Goal: Task Accomplishment & Management: Complete application form

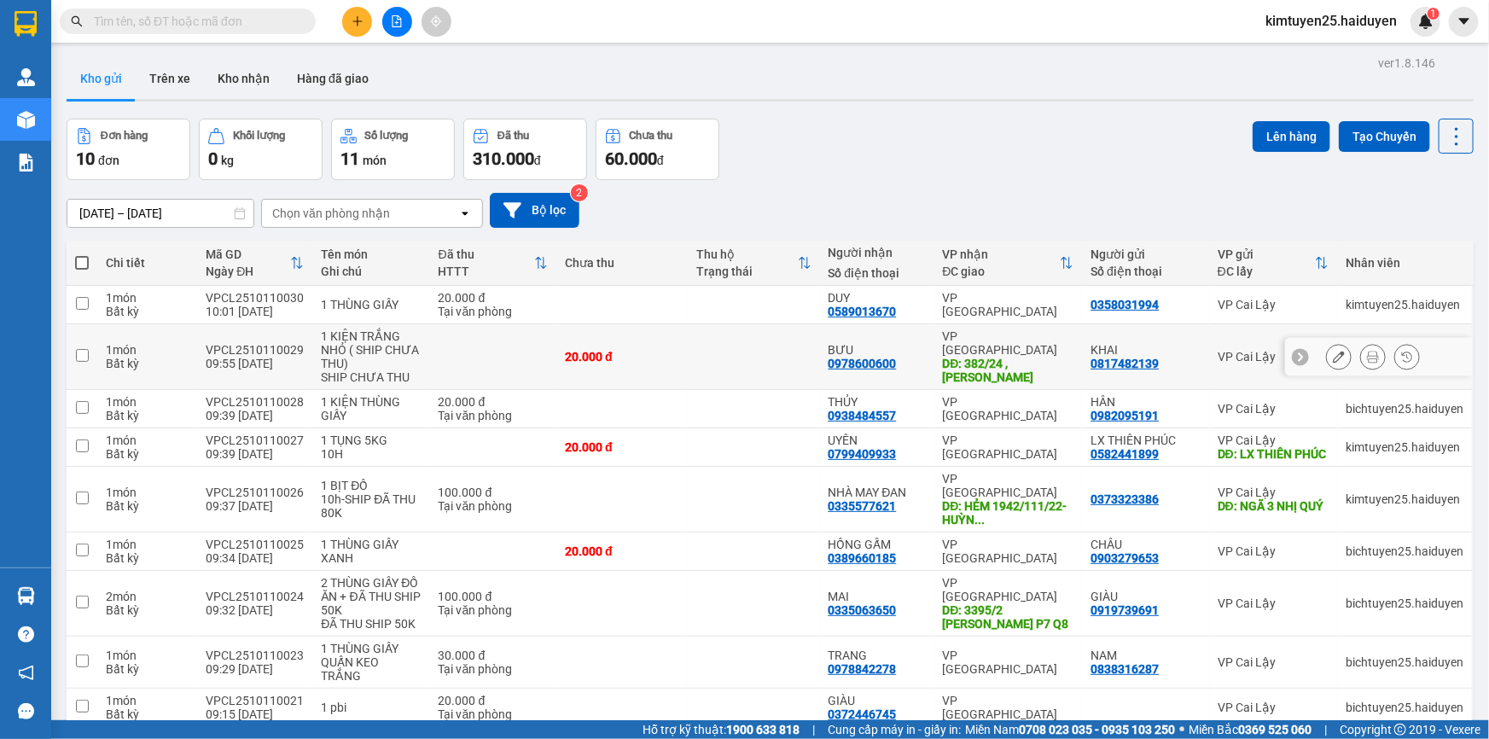
click at [763, 358] on td at bounding box center [753, 357] width 131 height 66
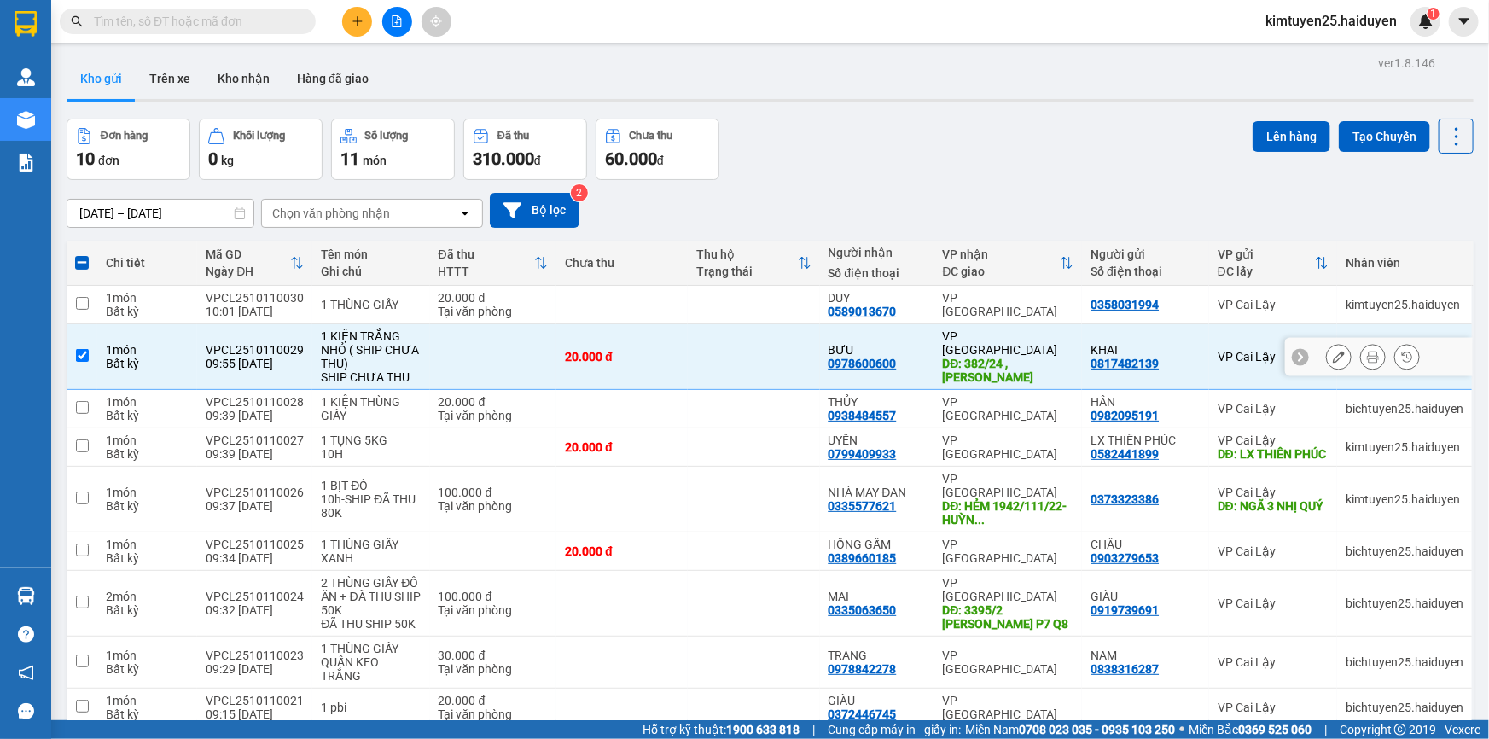
click at [641, 362] on div "20.000 đ" at bounding box center [622, 357] width 114 height 14
checkbox input "false"
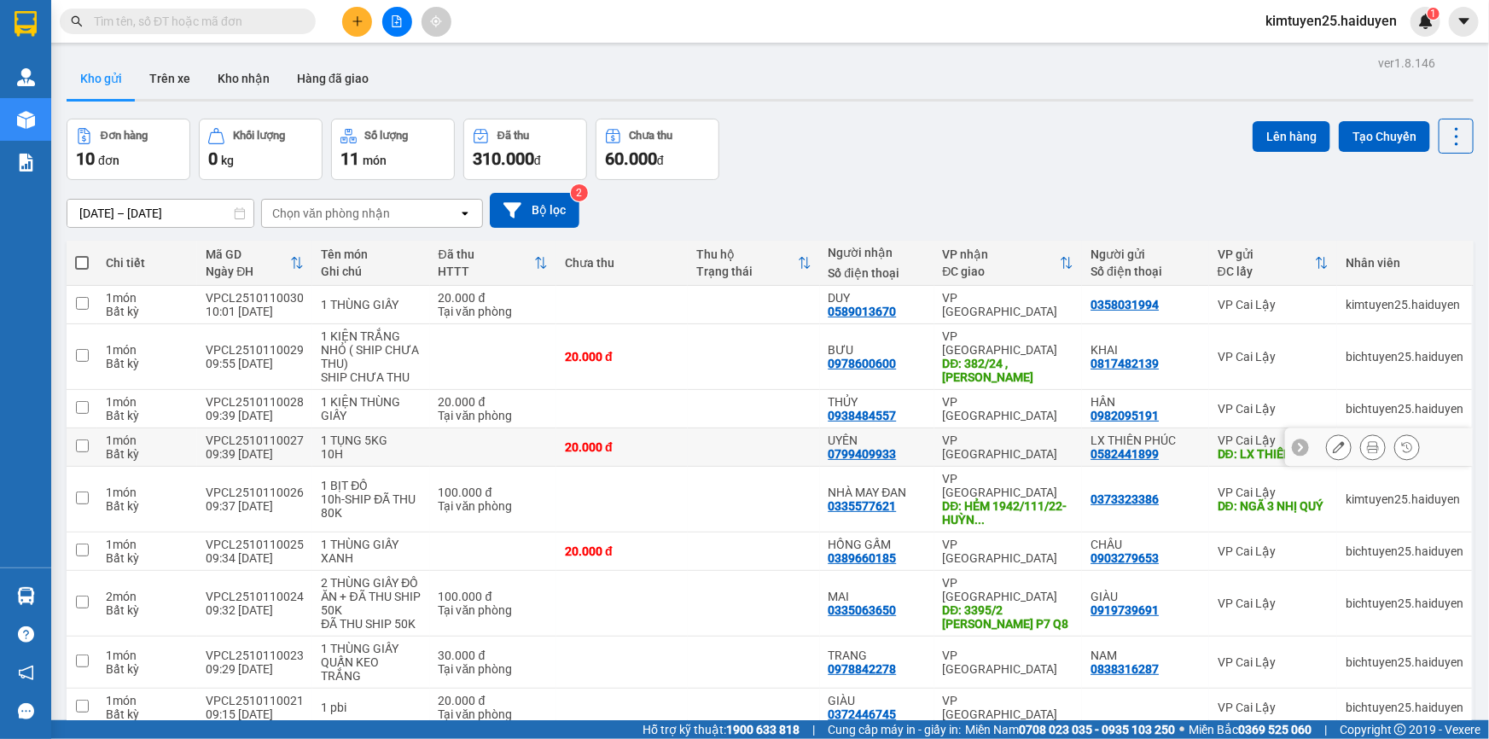
click at [776, 444] on td at bounding box center [753, 447] width 131 height 38
checkbox input "true"
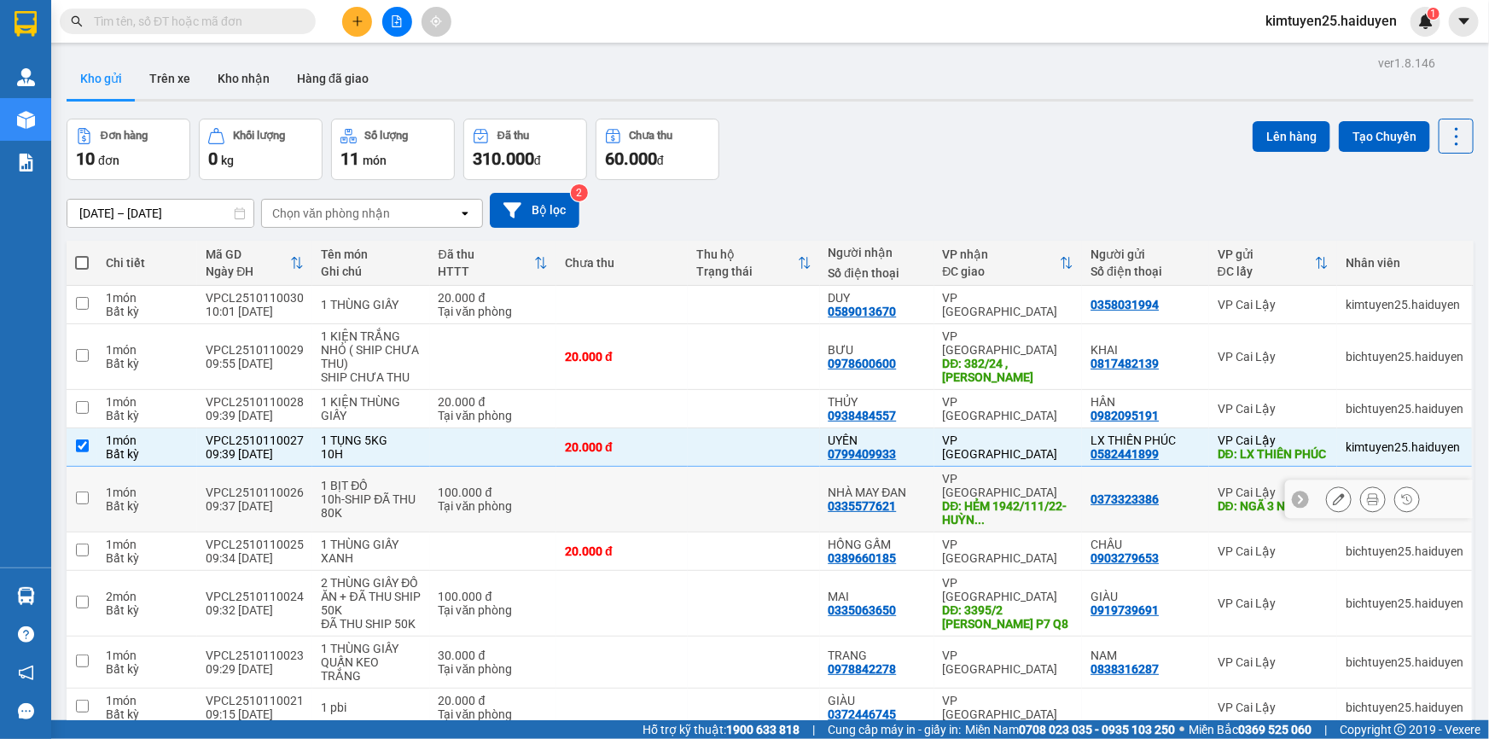
click at [784, 512] on td at bounding box center [753, 500] width 131 height 66
checkbox input "true"
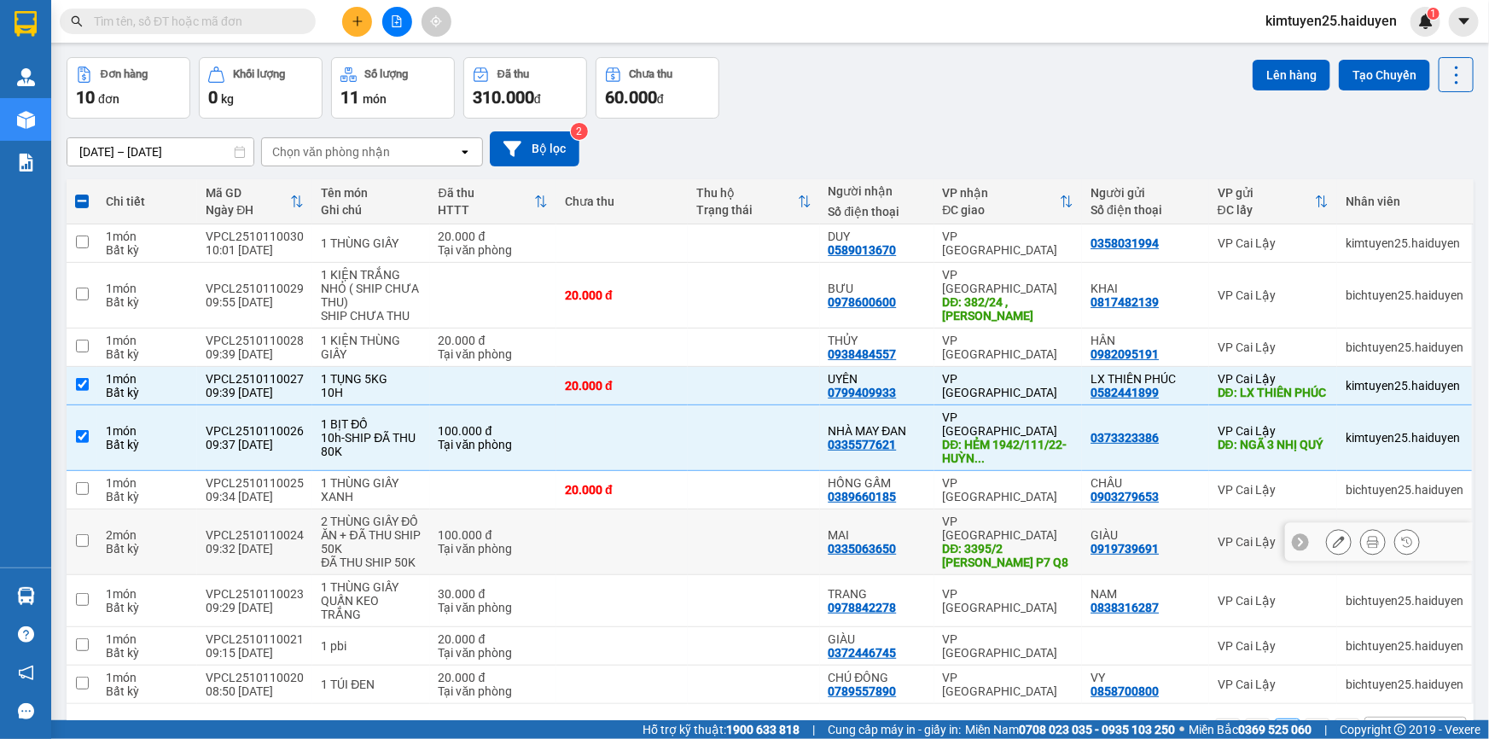
scroll to position [113, 0]
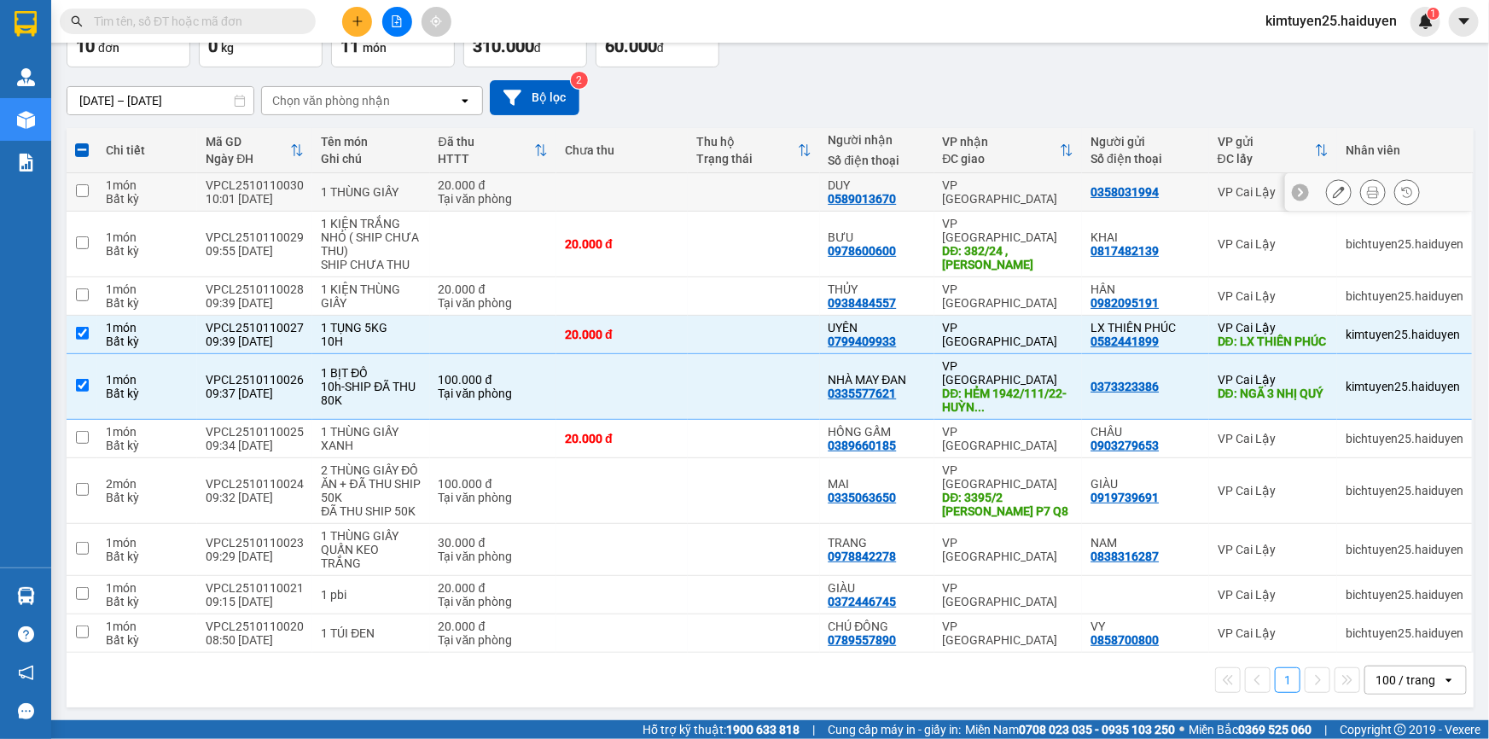
click at [639, 183] on td at bounding box center [621, 192] width 131 height 38
checkbox input "true"
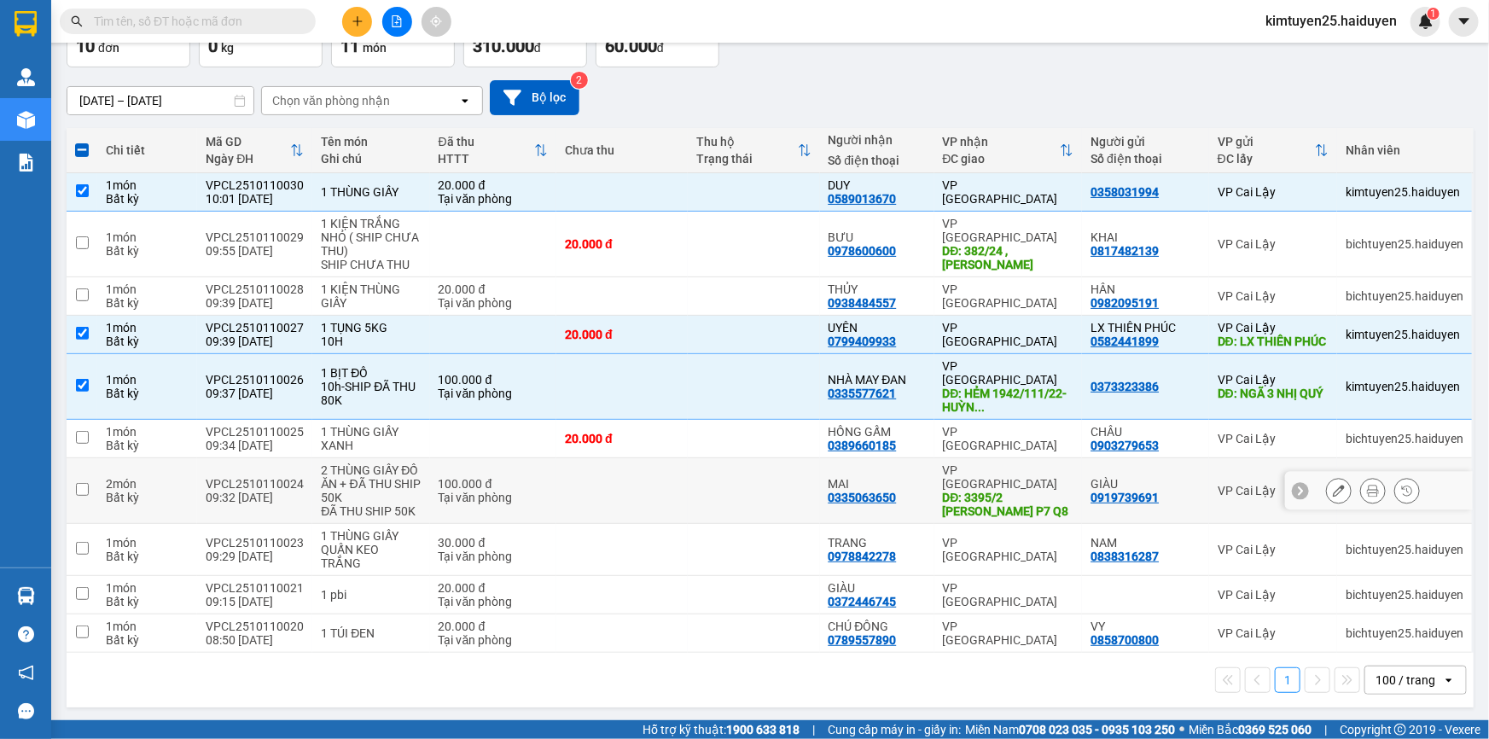
click at [747, 463] on td at bounding box center [753, 491] width 131 height 66
checkbox input "true"
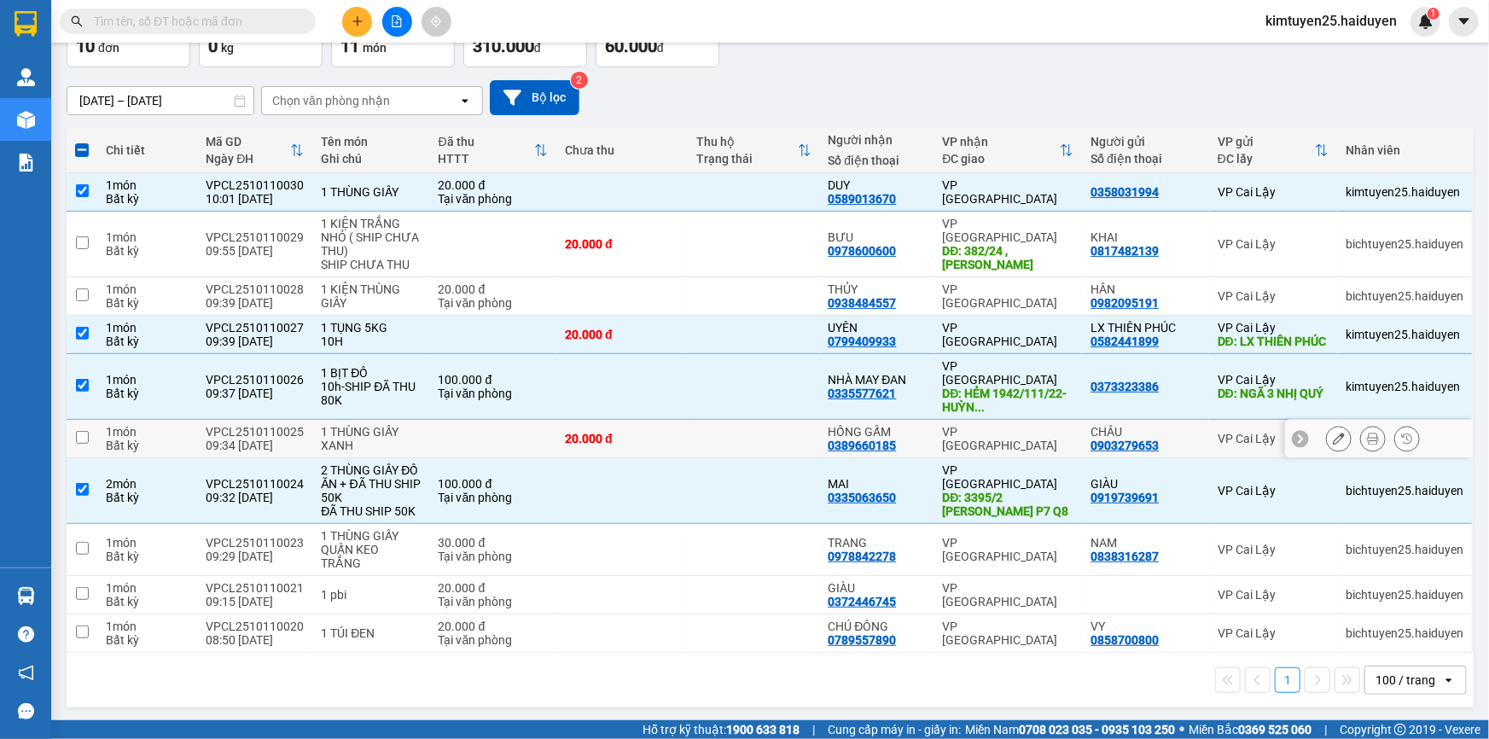
click at [743, 444] on td at bounding box center [753, 439] width 131 height 38
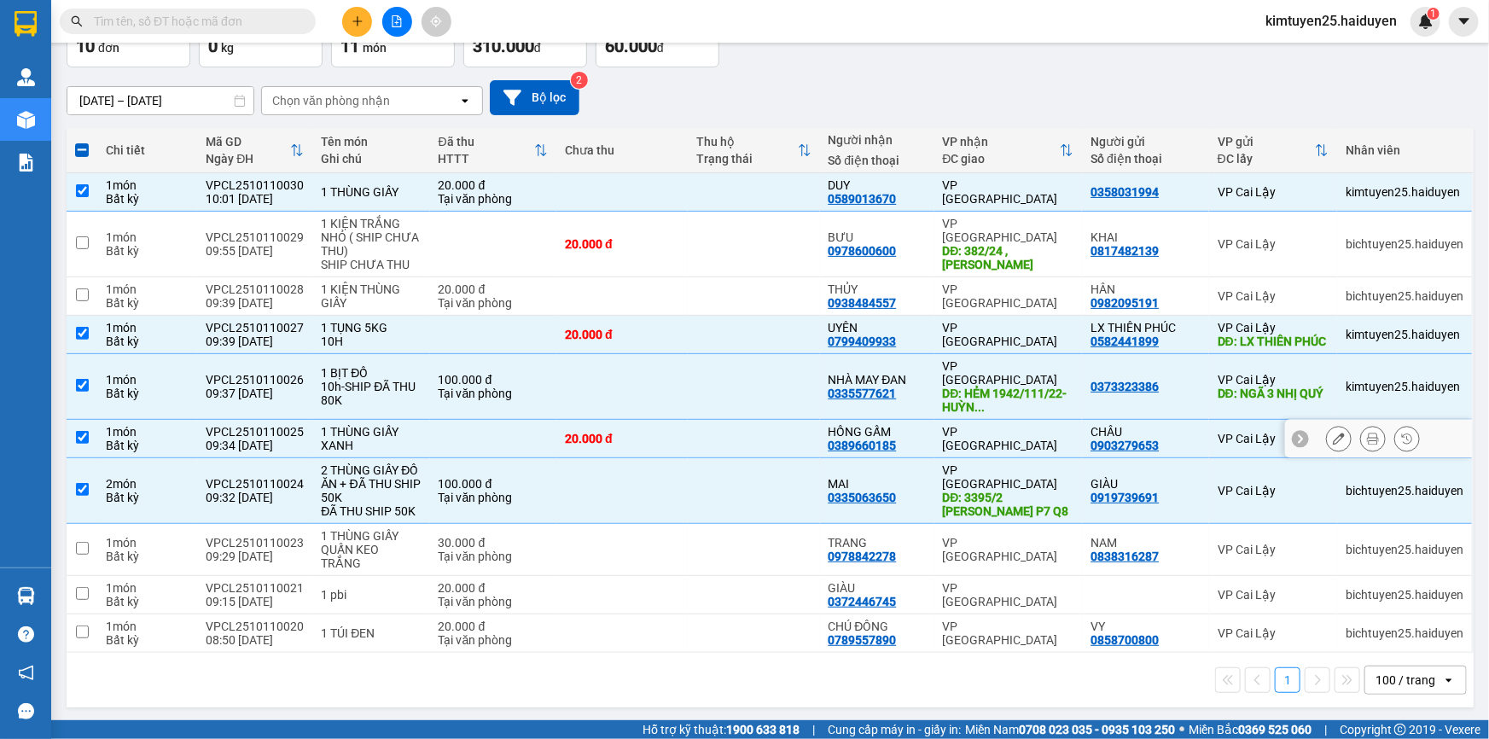
checkbox input "true"
click at [747, 572] on td at bounding box center [753, 550] width 131 height 52
checkbox input "true"
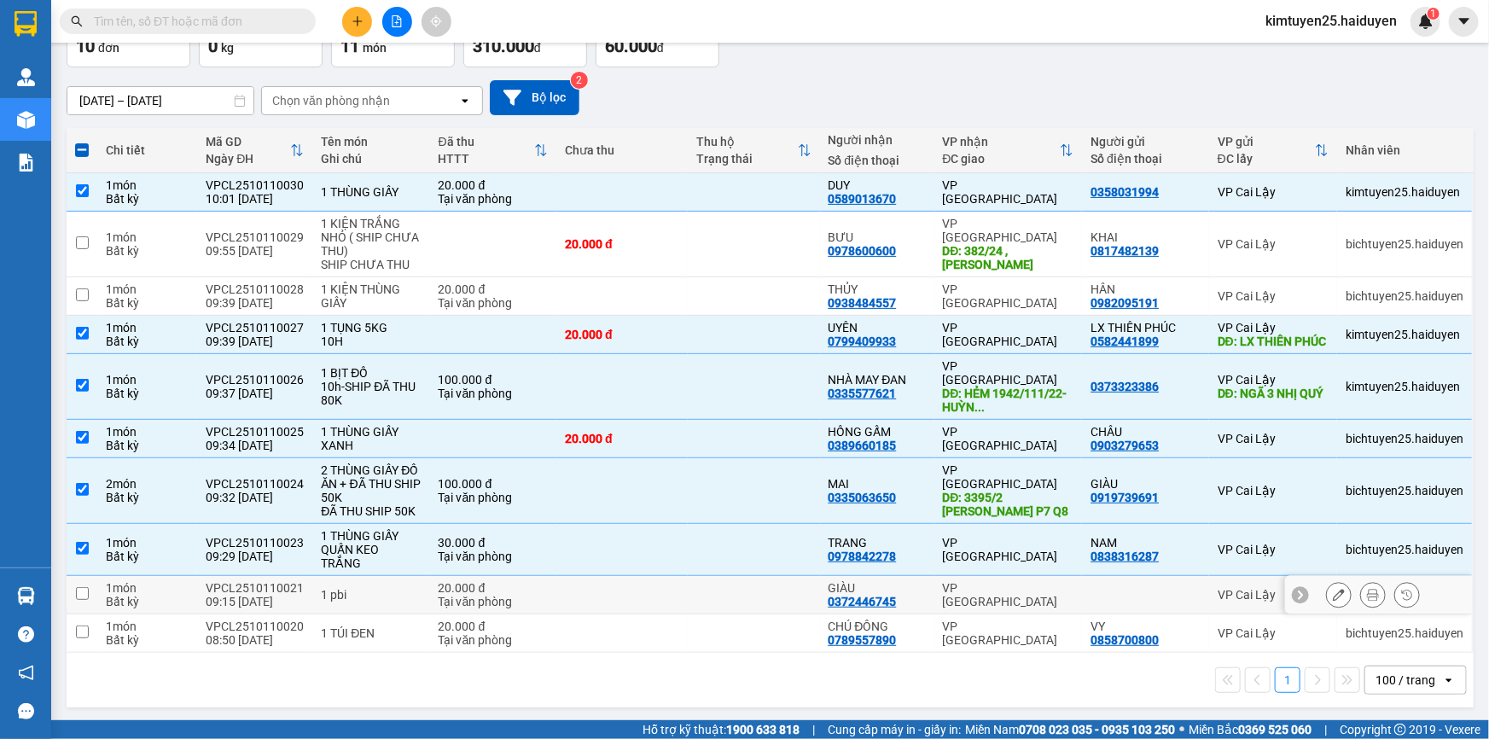
click at [733, 603] on td at bounding box center [753, 595] width 131 height 38
checkbox input "true"
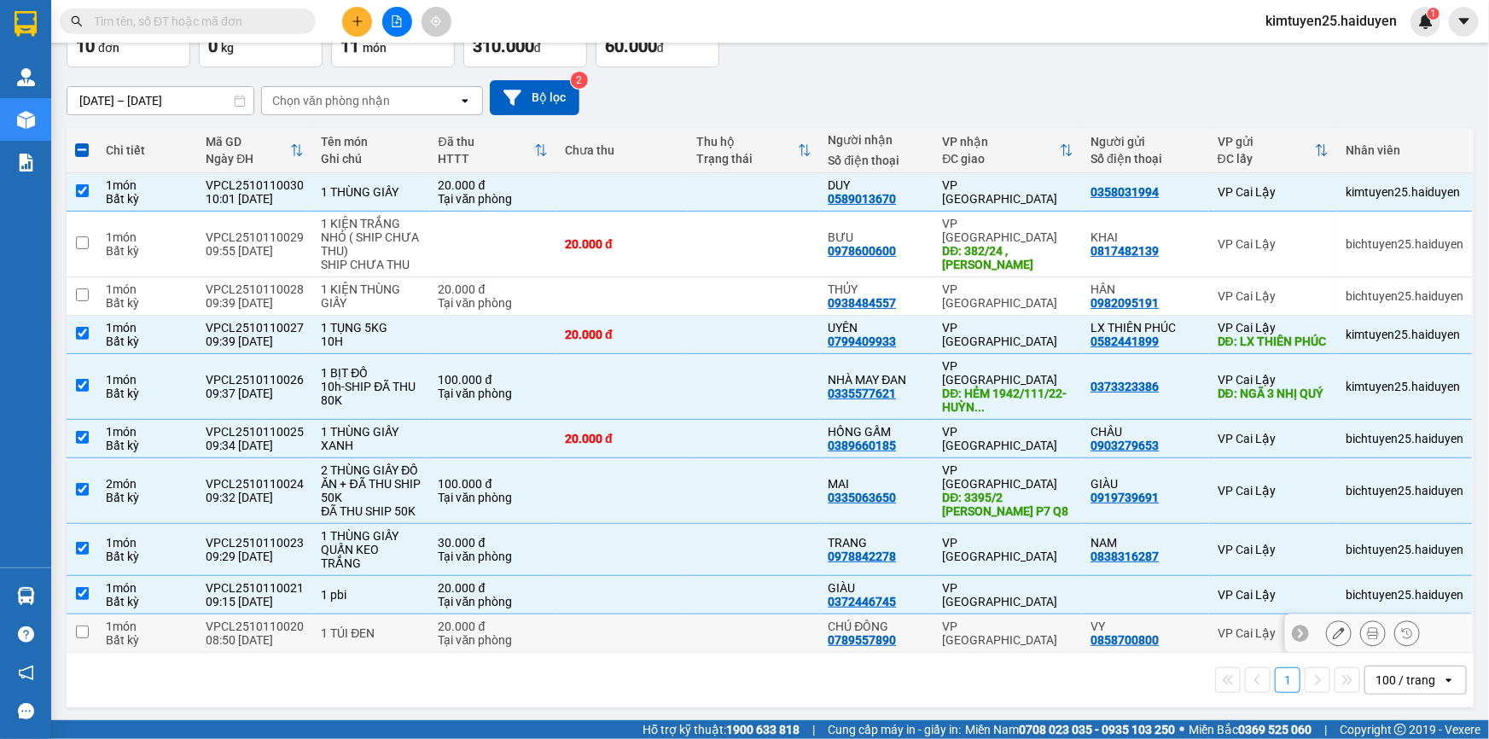
click at [740, 631] on td at bounding box center [753, 633] width 131 height 38
checkbox input "true"
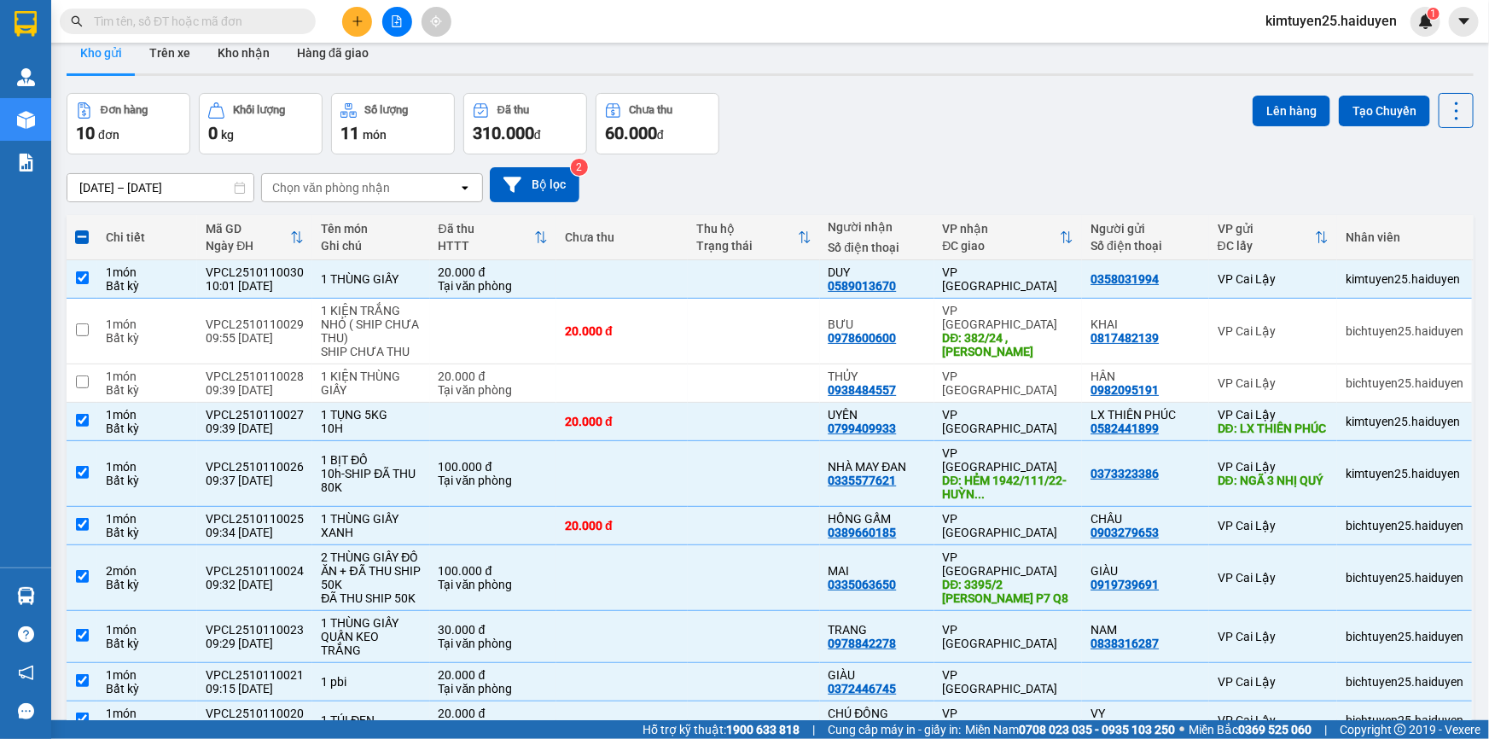
scroll to position [0, 0]
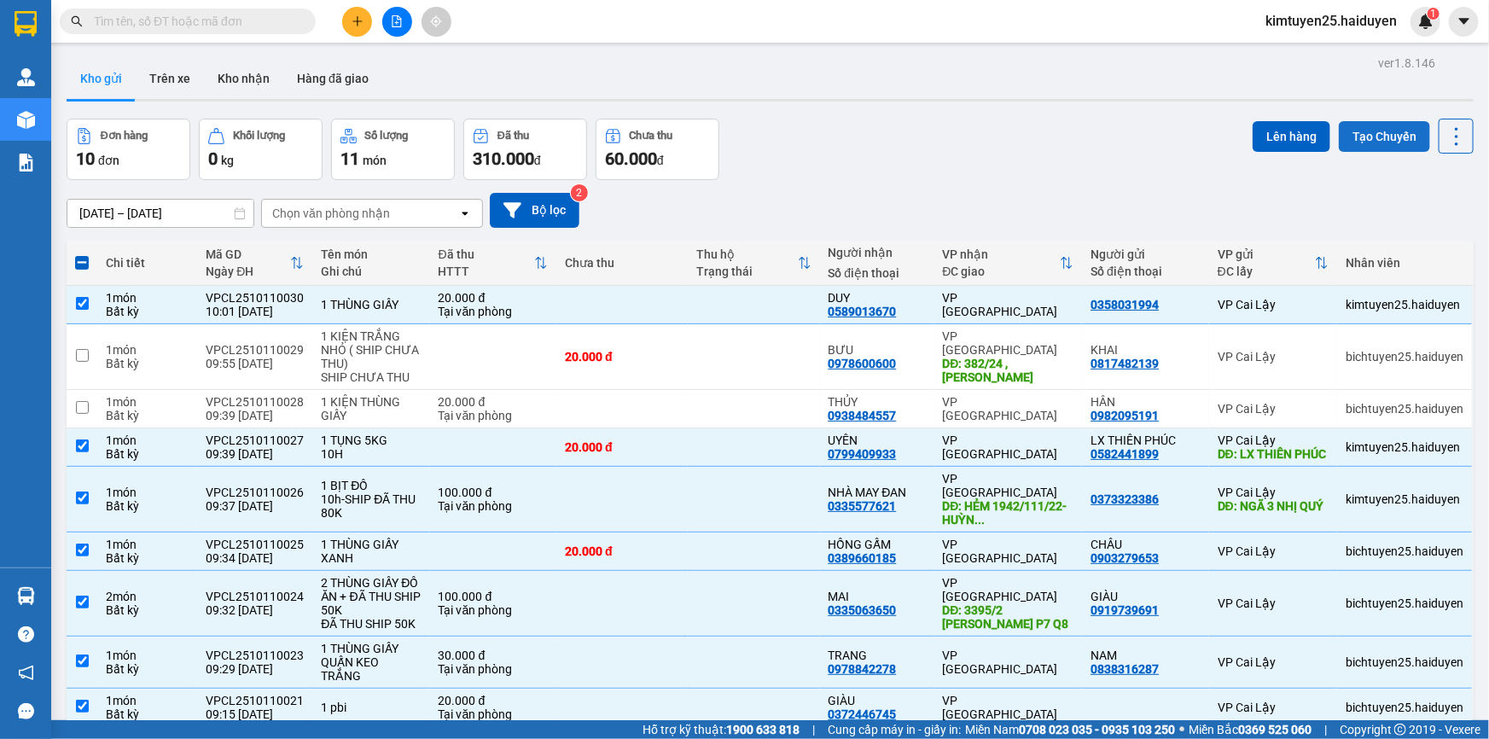
click at [1379, 125] on button "Tạo Chuyến" at bounding box center [1384, 136] width 91 height 31
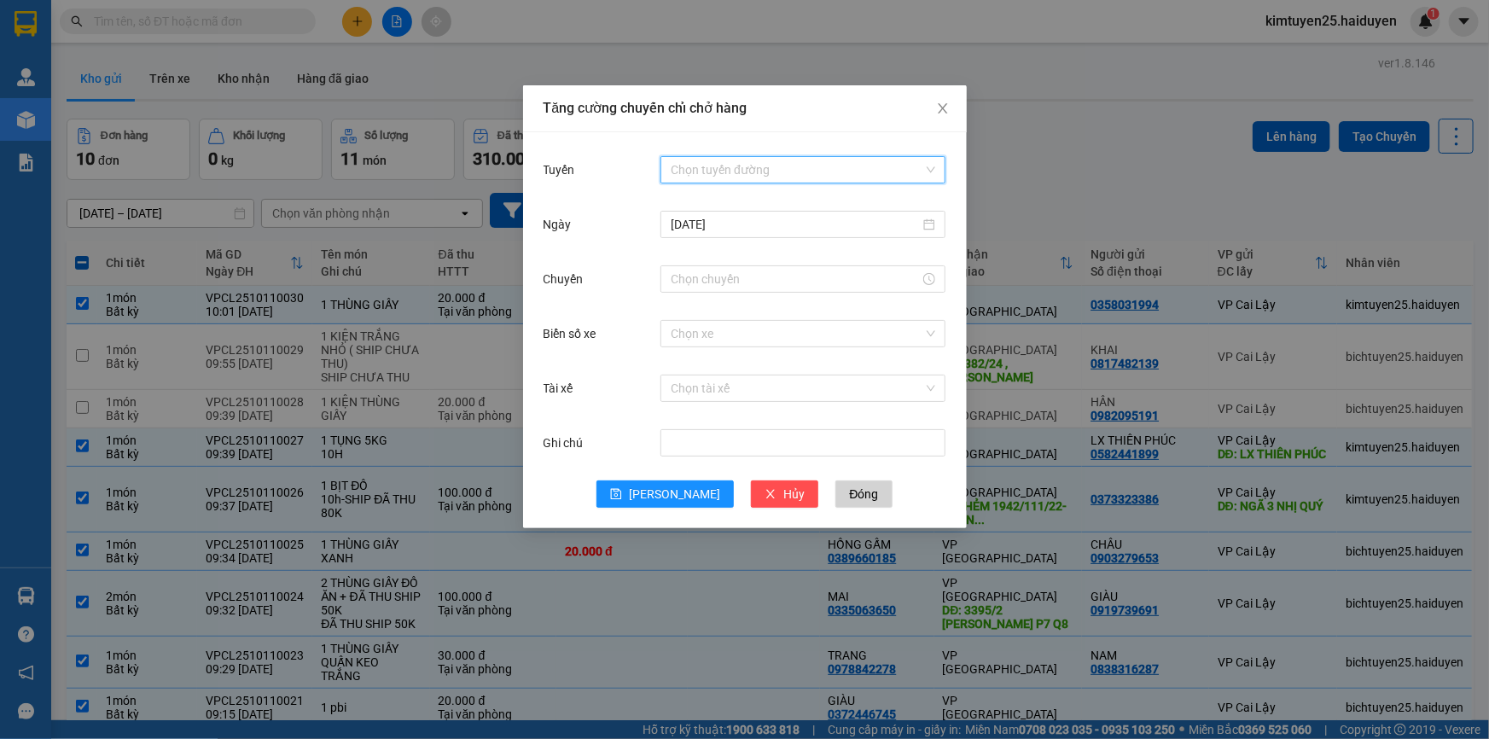
click at [801, 171] on input "Tuyến" at bounding box center [797, 170] width 253 height 26
click at [757, 228] on div "Cái Bè - Sài Gòn" at bounding box center [803, 231] width 265 height 19
click at [758, 276] on input "Chuyến" at bounding box center [795, 279] width 249 height 19
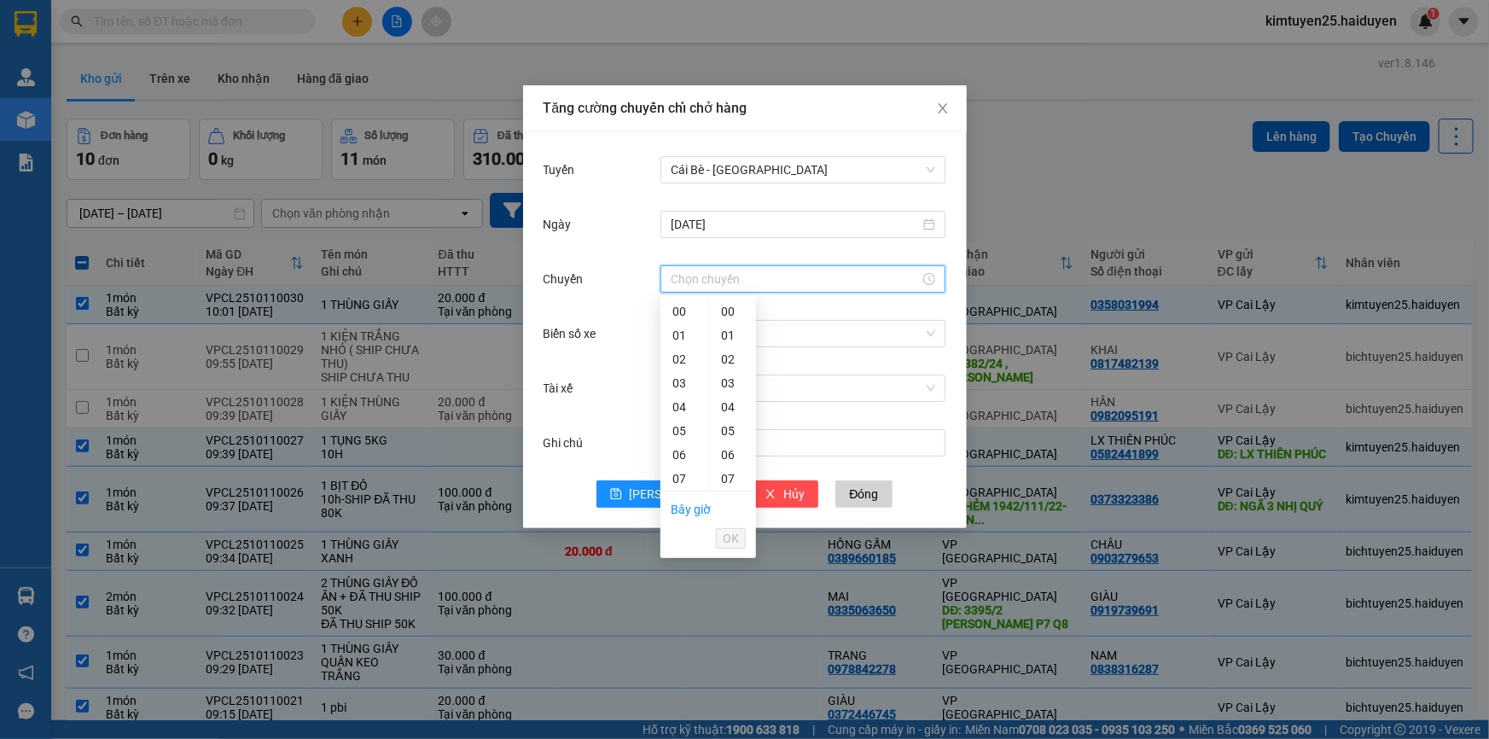
scroll to position [166, 0]
click at [677, 359] on div "09" at bounding box center [684, 360] width 48 height 24
click at [732, 465] on div "31" at bounding box center [732, 472] width 47 height 24
type input "09:31"
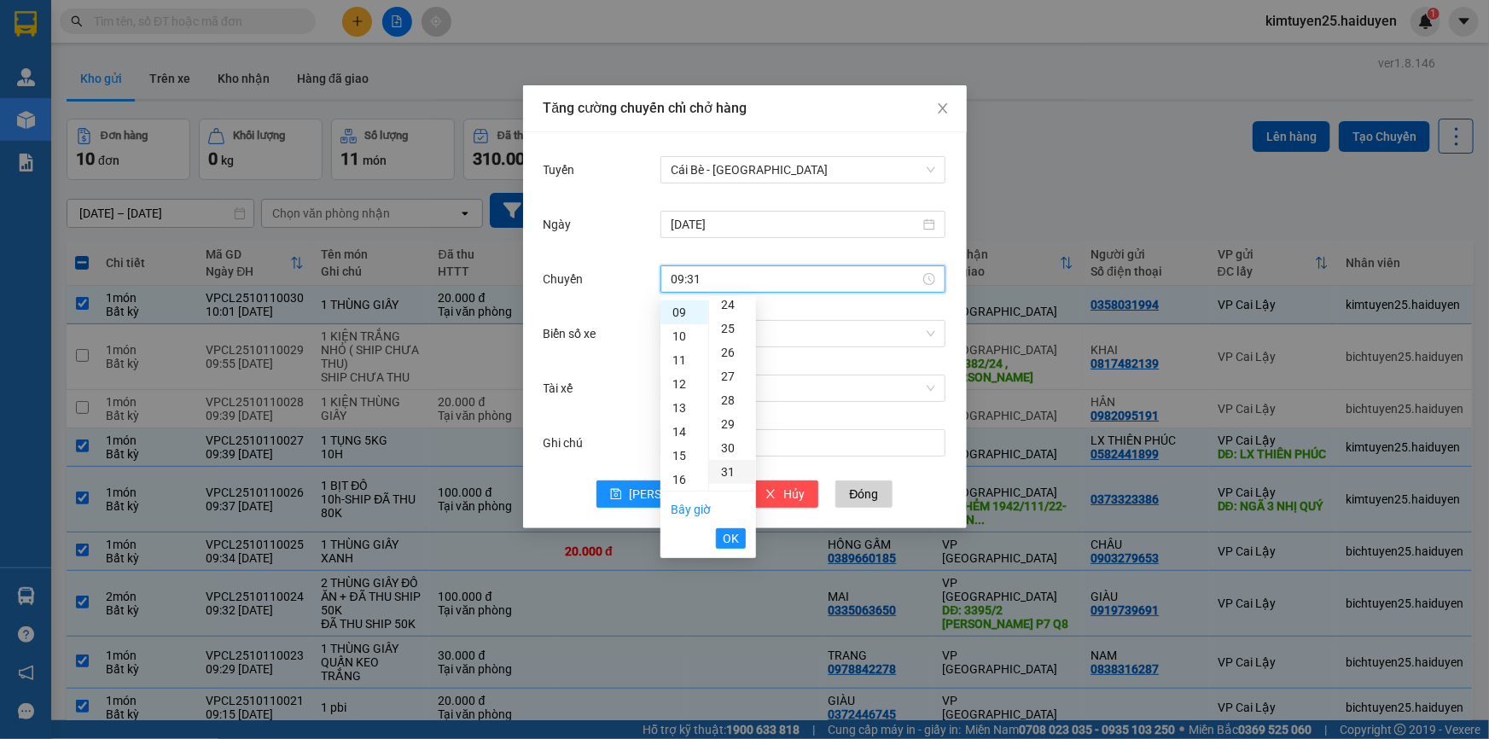
scroll to position [741, 0]
click at [727, 533] on span "OK" at bounding box center [731, 538] width 16 height 19
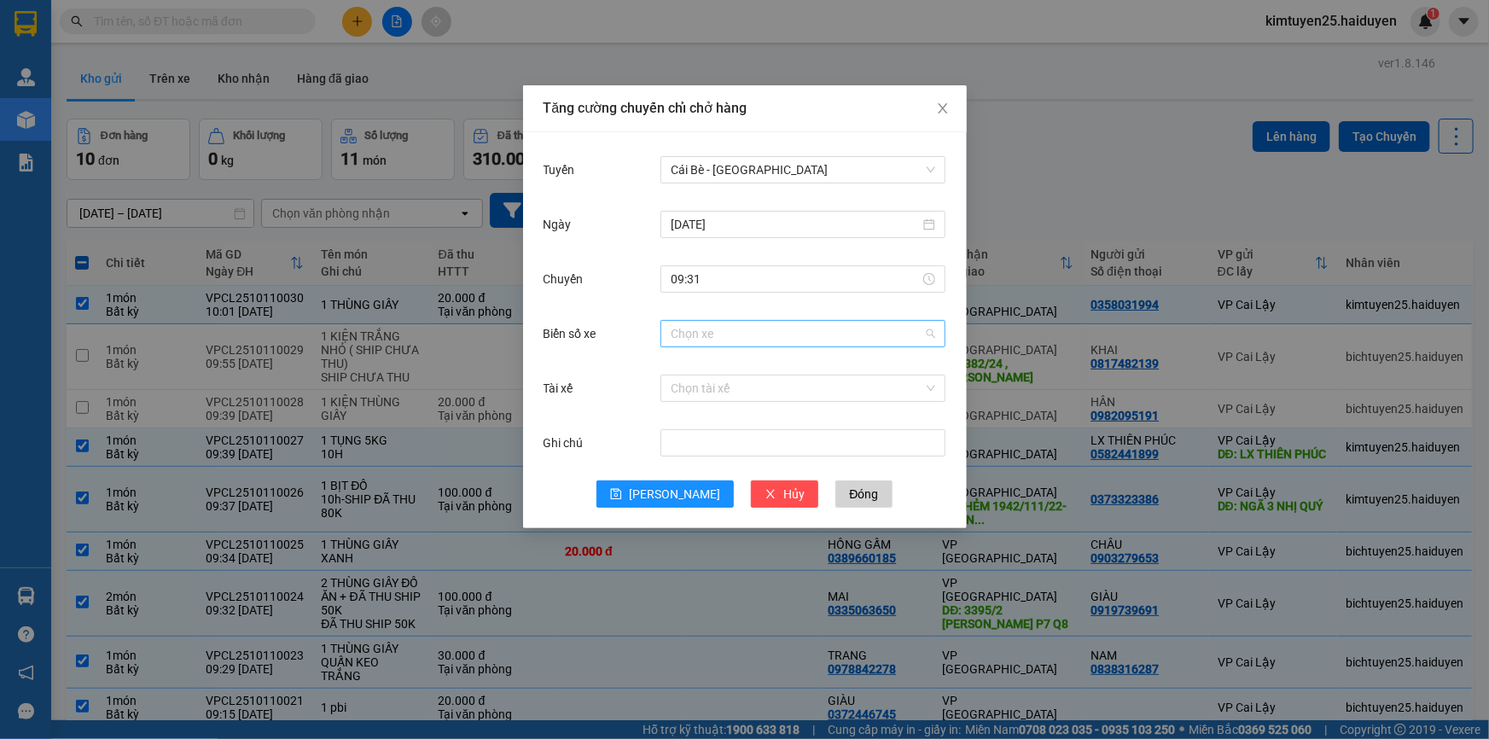
click at [719, 328] on input "Biển số xe" at bounding box center [797, 334] width 253 height 26
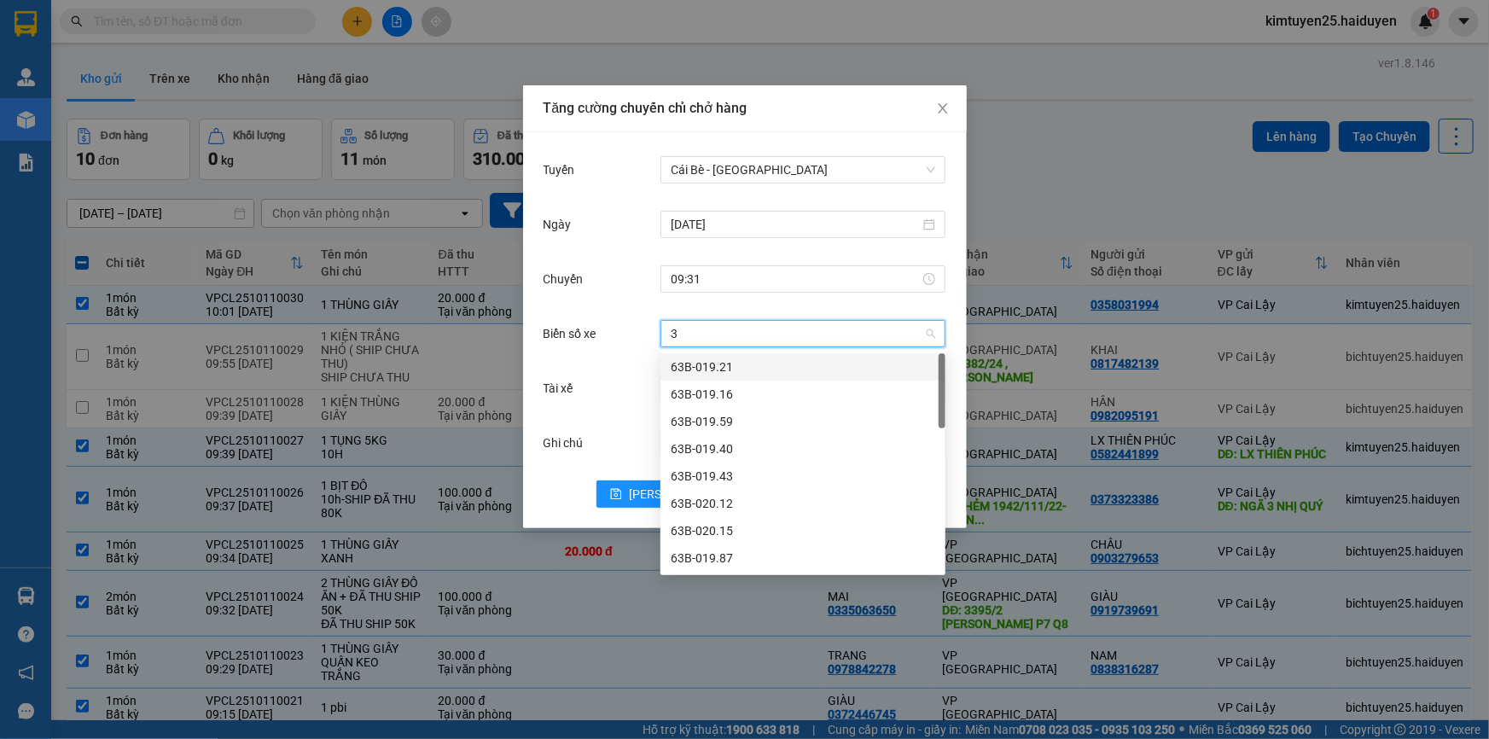
type input "31"
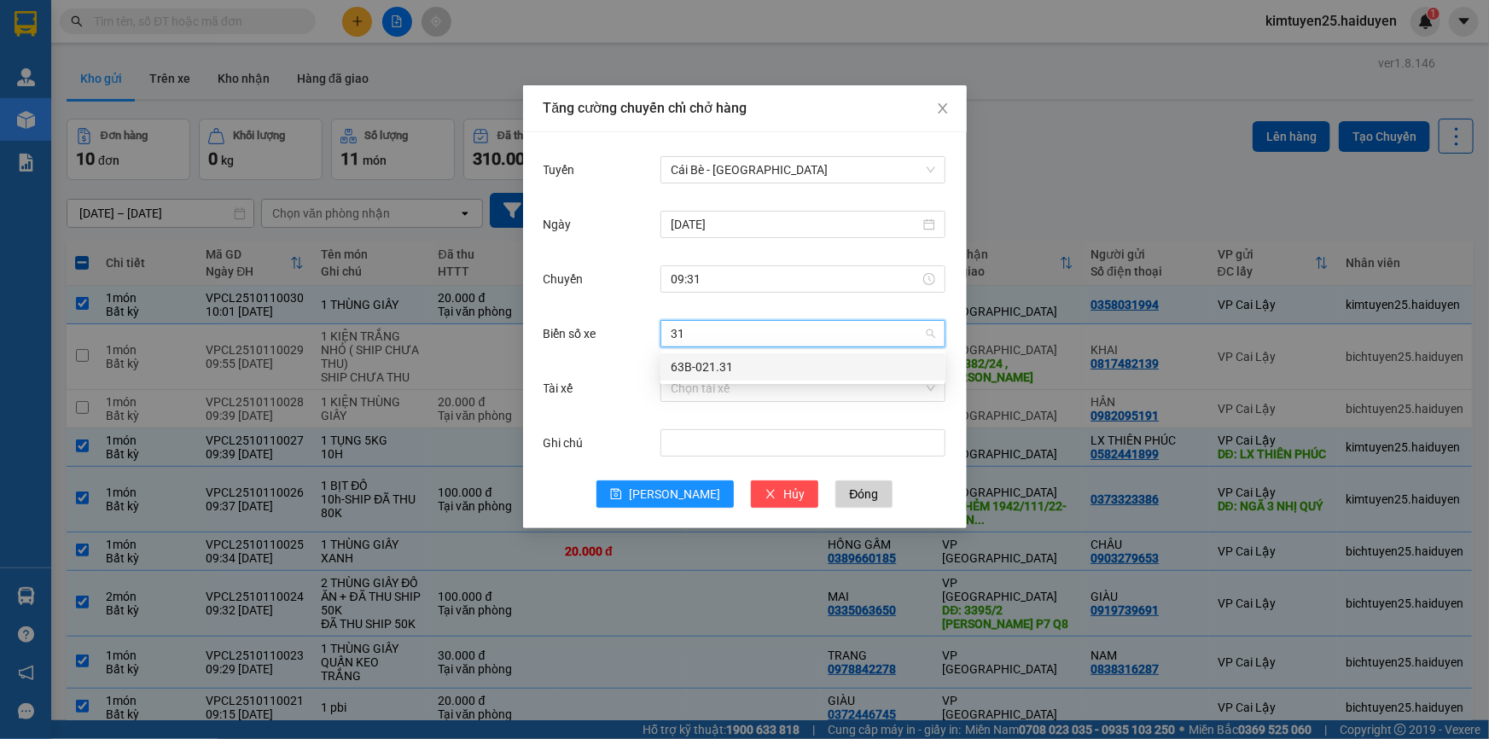
click at [689, 369] on div "63B-021.31" at bounding box center [803, 367] width 265 height 19
click at [690, 396] on input "Tài xế" at bounding box center [797, 388] width 253 height 26
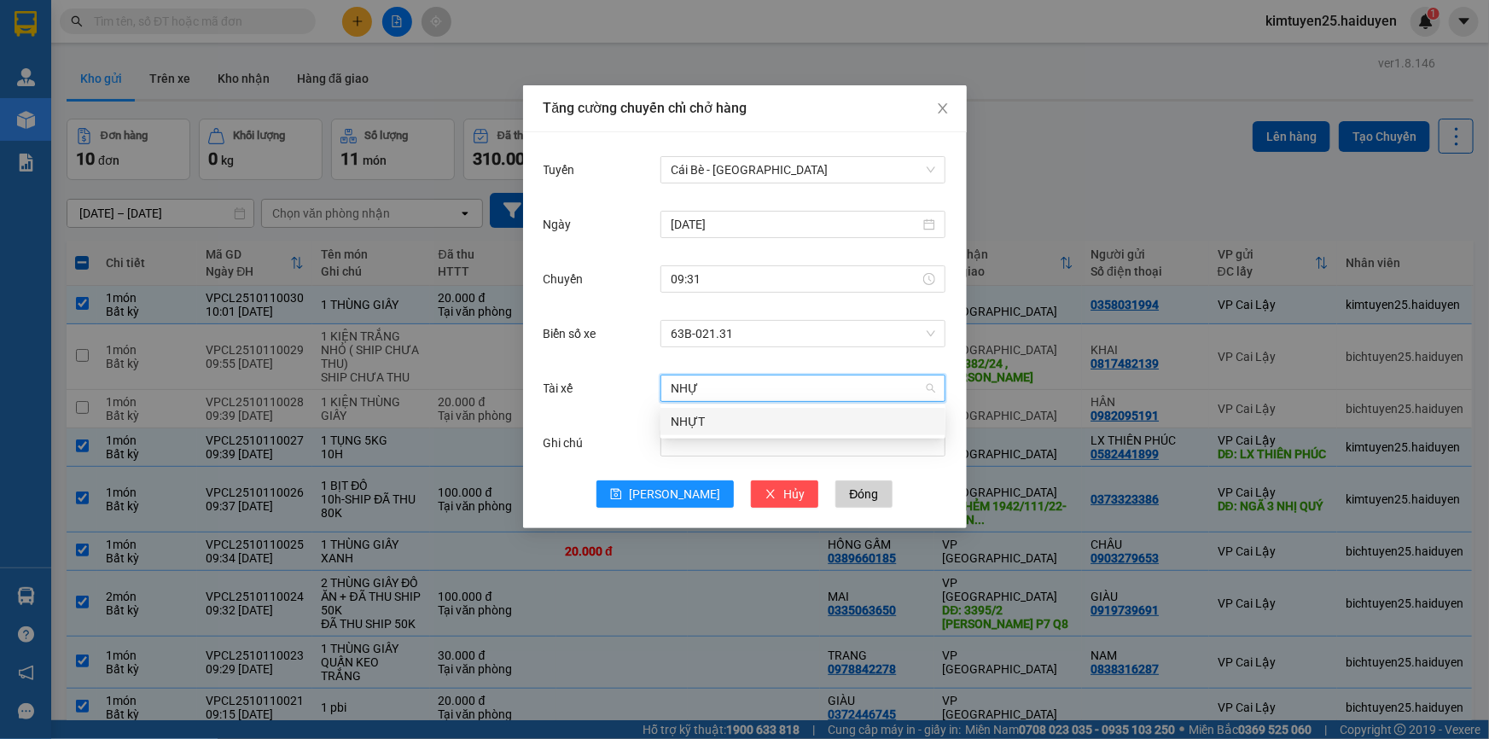
type input "NHỰT"
click at [696, 417] on div "NHỰT" at bounding box center [803, 421] width 265 height 19
click at [684, 503] on button "Lưu" at bounding box center [664, 493] width 137 height 27
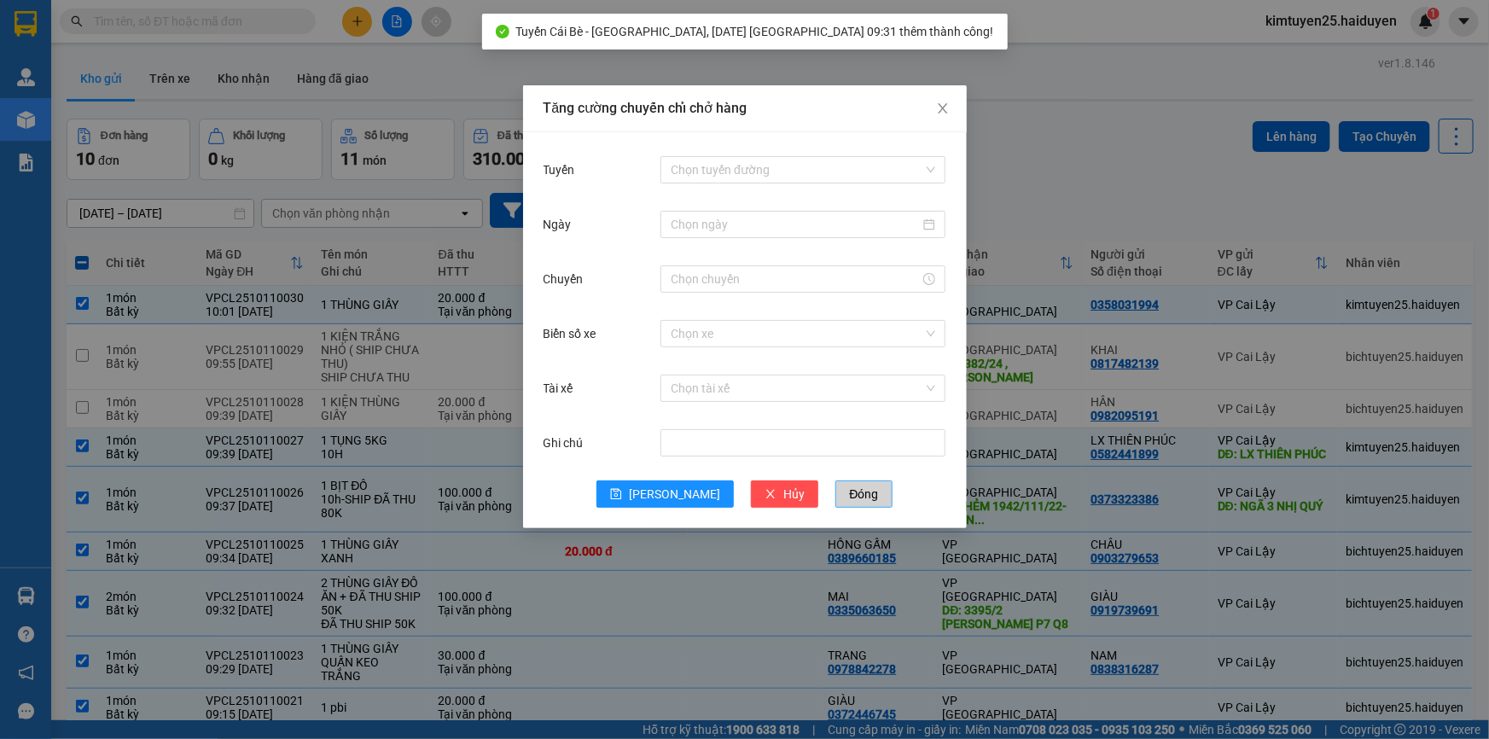
drag, startPoint x: 830, startPoint y: 497, endPoint x: 876, endPoint y: 470, distance: 53.6
click at [849, 500] on span "Đóng" at bounding box center [863, 494] width 29 height 19
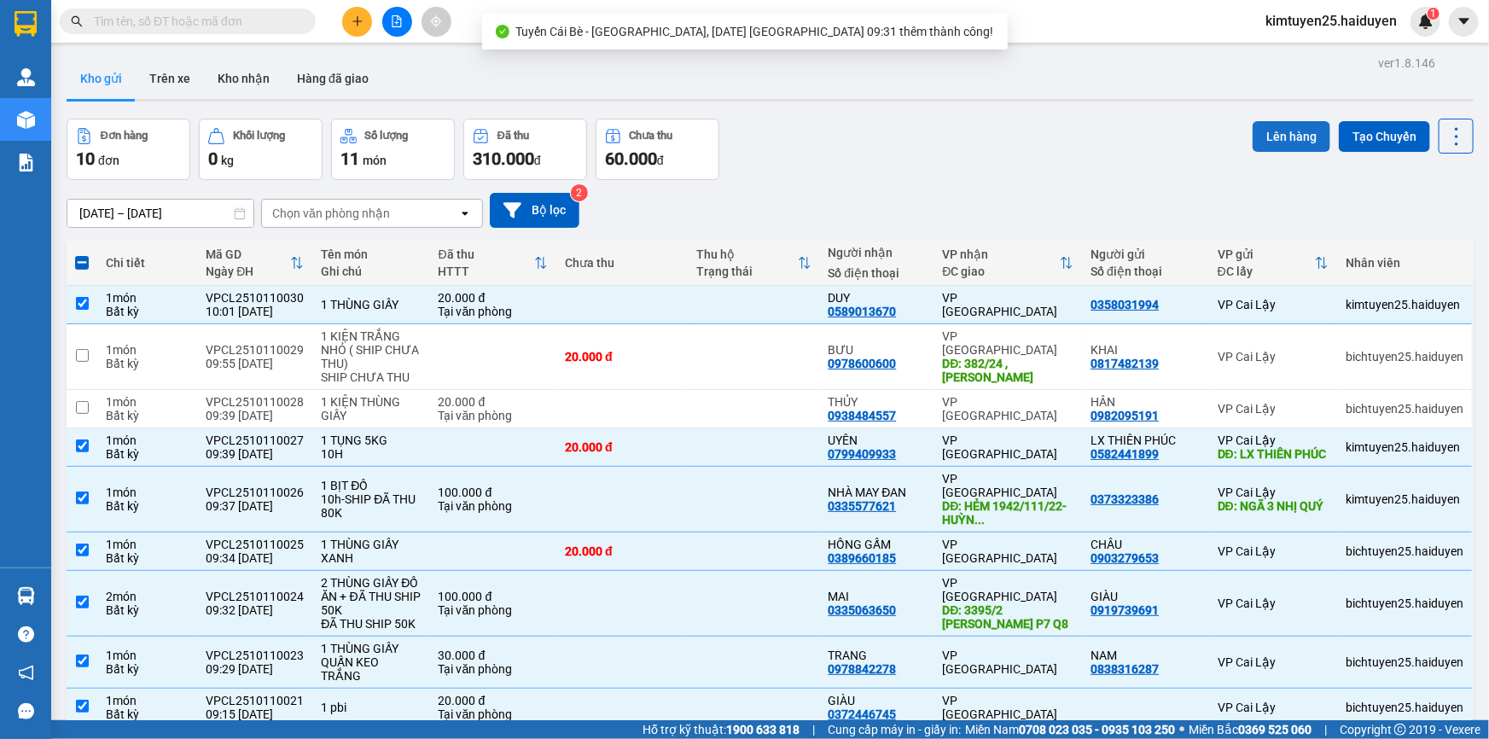
click at [1280, 134] on button "Lên hàng" at bounding box center [1292, 136] width 78 height 31
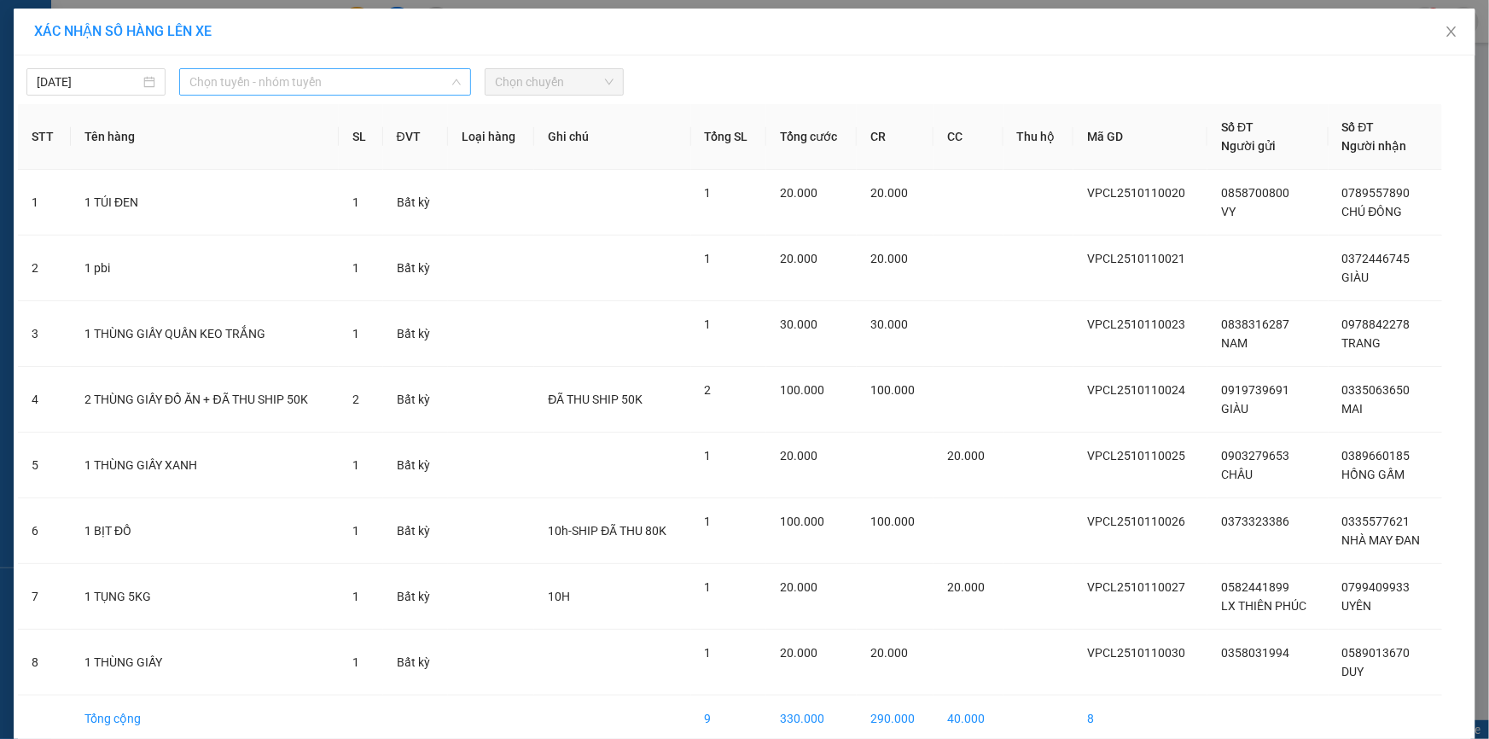
drag, startPoint x: 306, startPoint y: 83, endPoint x: 314, endPoint y: 124, distance: 41.7
click at [308, 83] on span "Chọn tuyến - nhóm tuyến" at bounding box center [324, 82] width 271 height 26
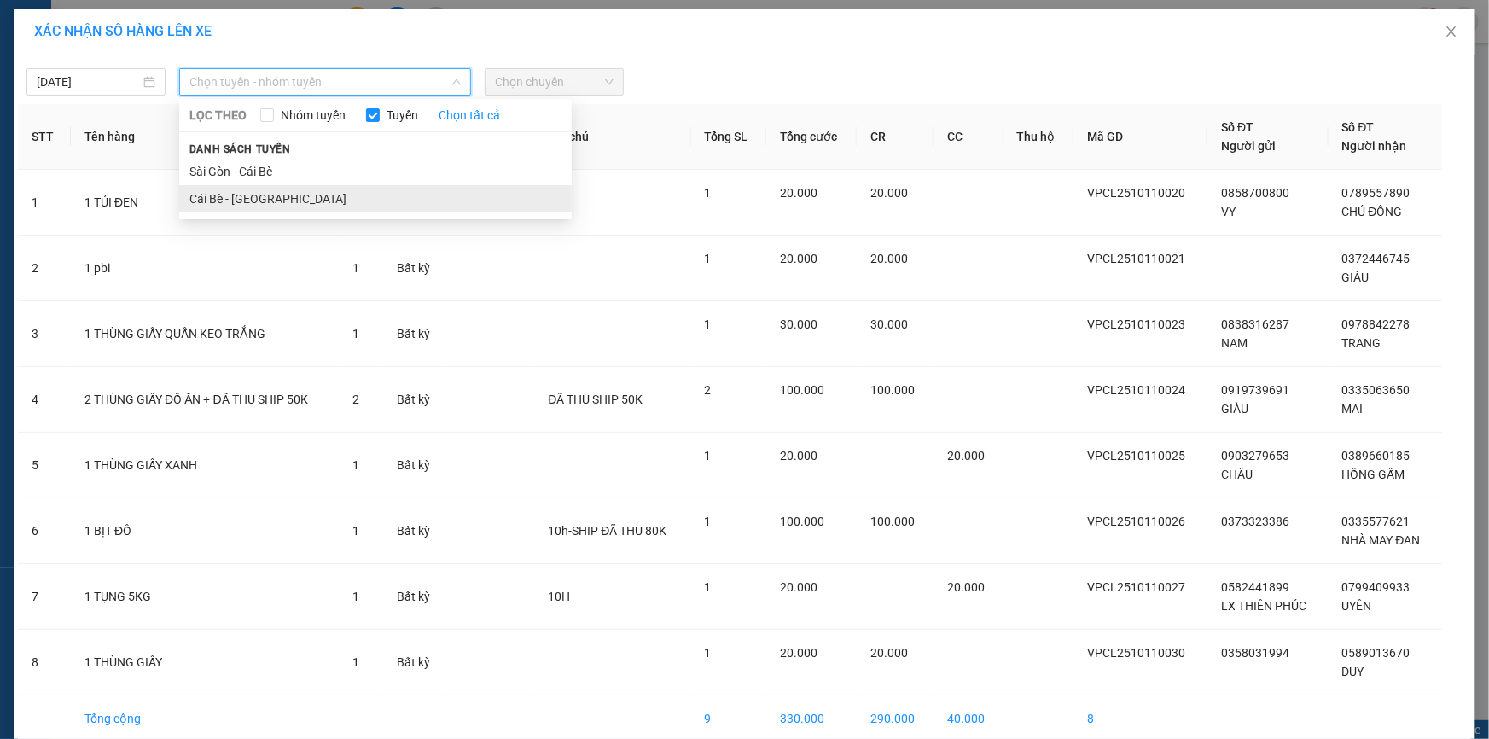
click at [310, 204] on li "Cái Bè - Sài Gòn" at bounding box center [375, 198] width 392 height 27
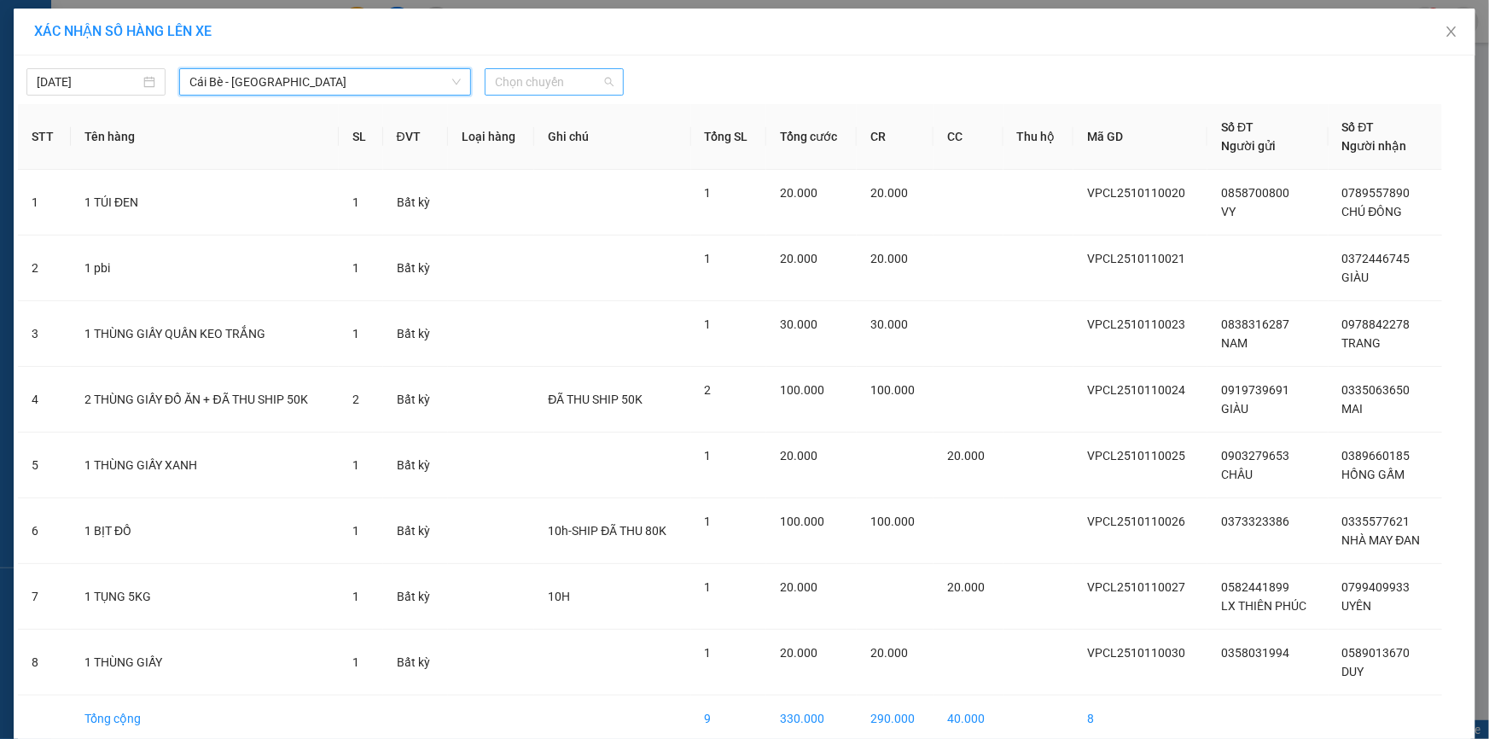
click at [549, 76] on span "Chọn chuyến" at bounding box center [554, 82] width 119 height 26
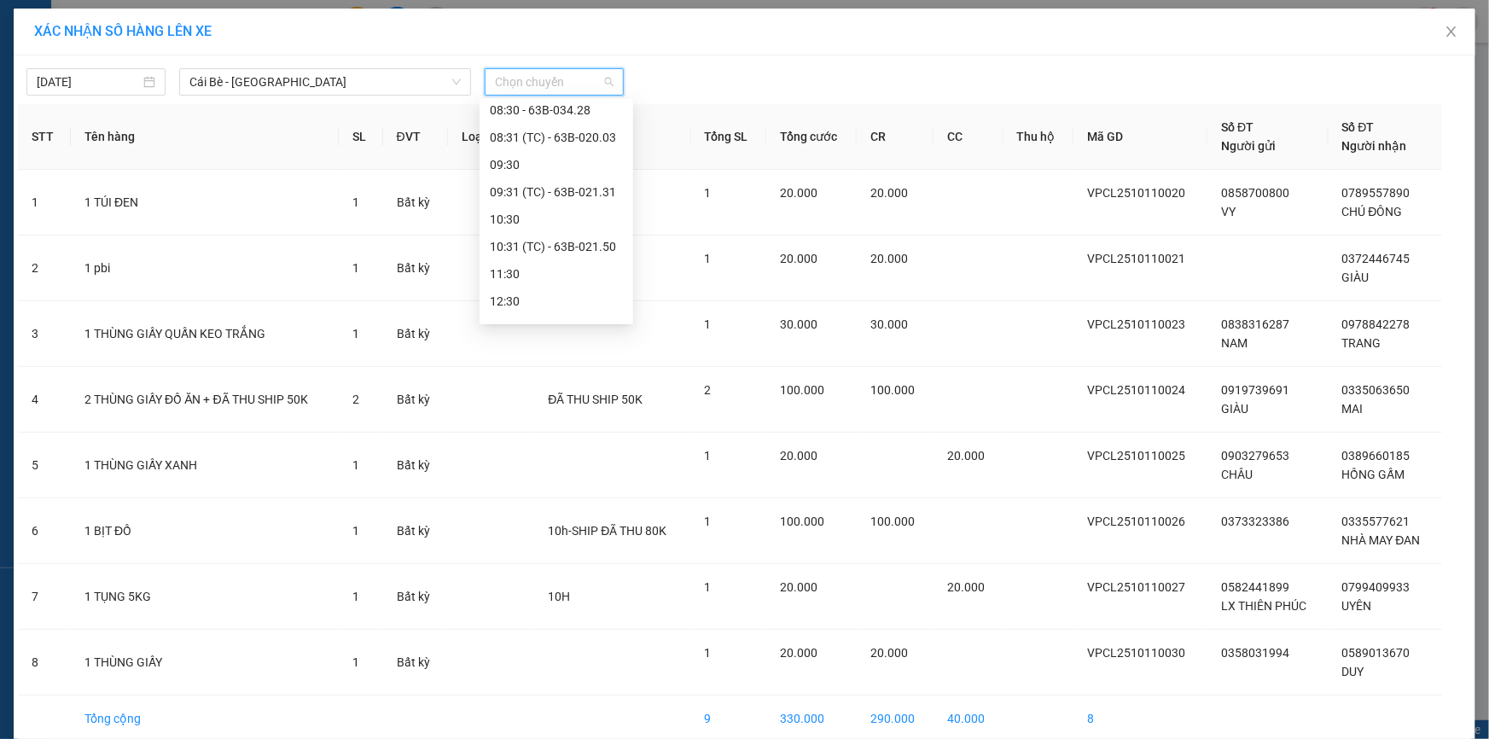
scroll to position [340, 0]
click at [580, 157] on div "09:31 (TC) - 63B-021.31" at bounding box center [556, 157] width 133 height 19
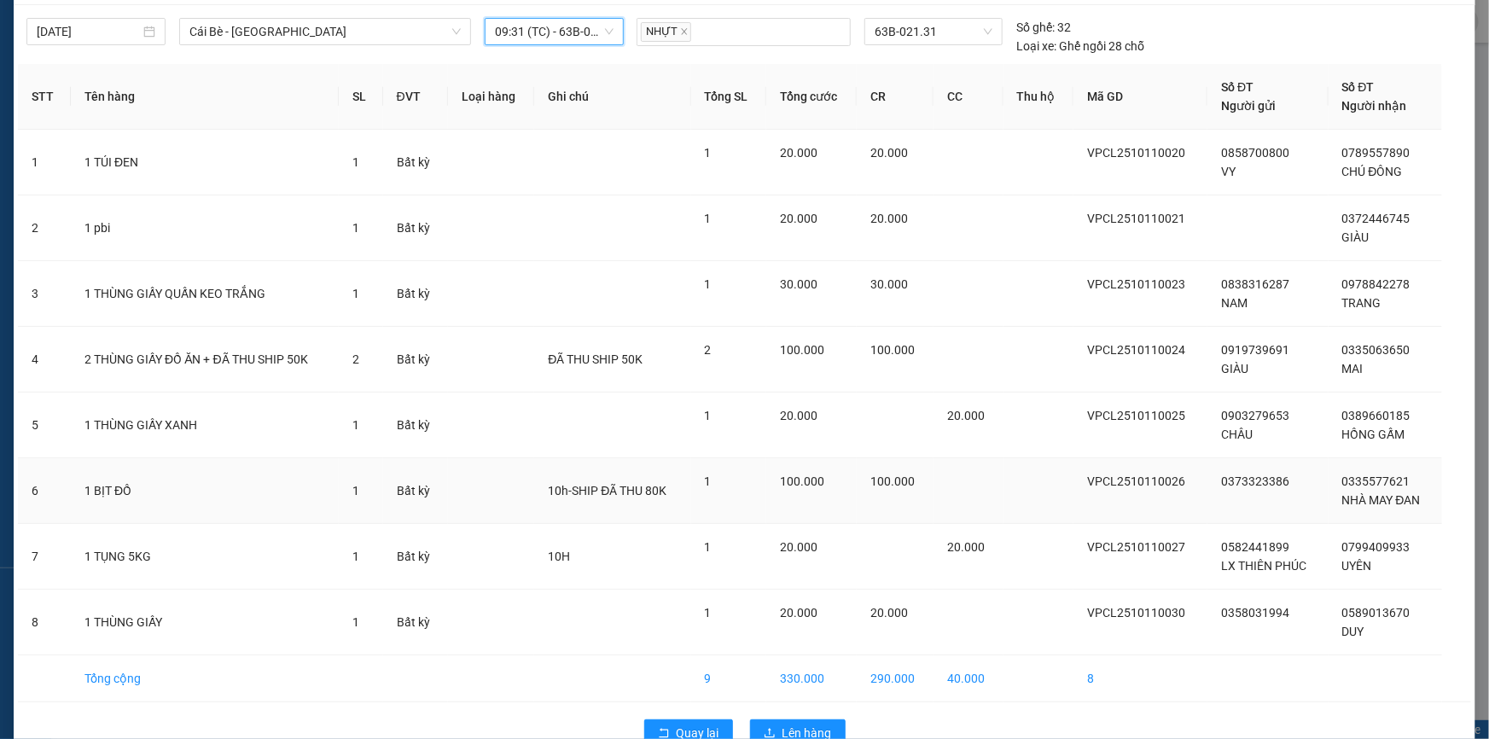
scroll to position [90, 0]
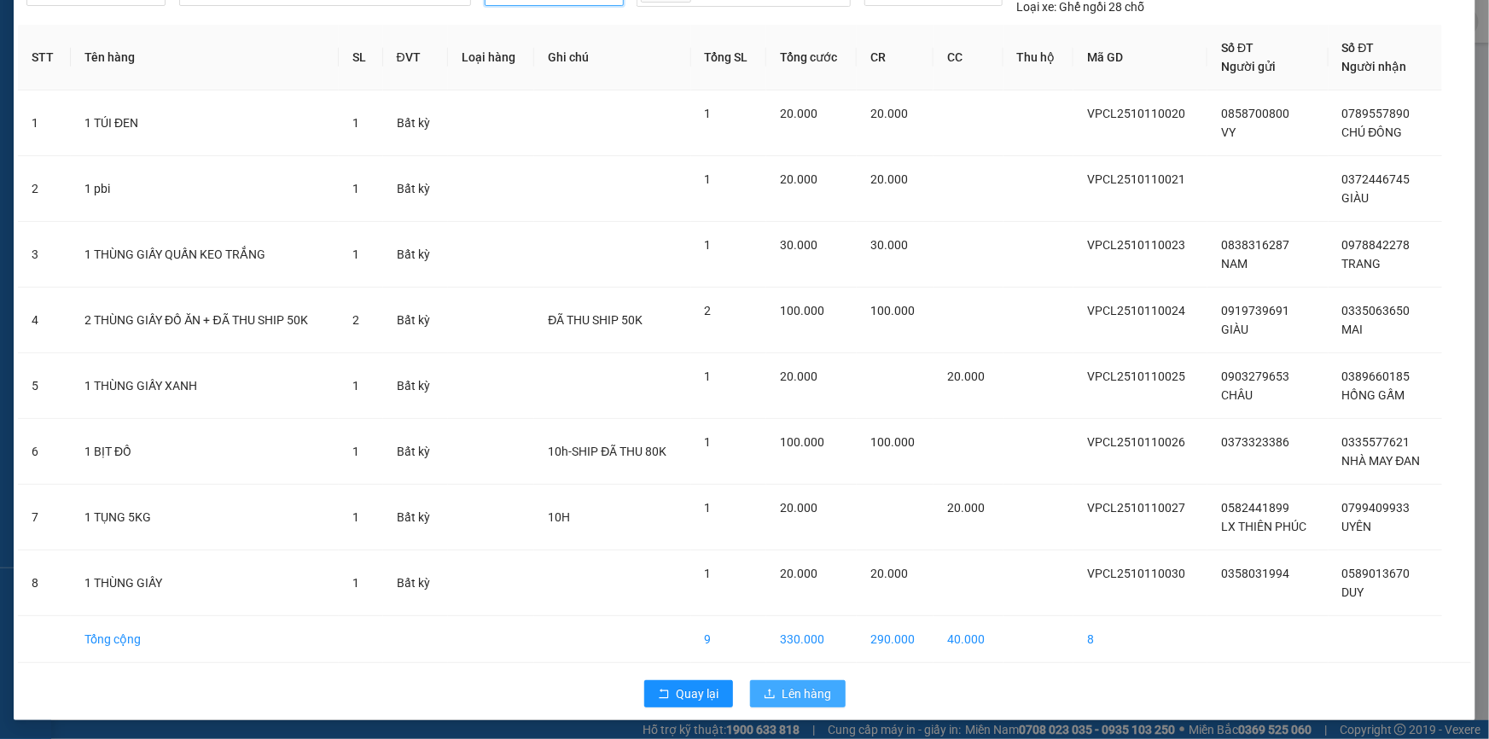
click at [813, 691] on span "Lên hàng" at bounding box center [806, 693] width 49 height 19
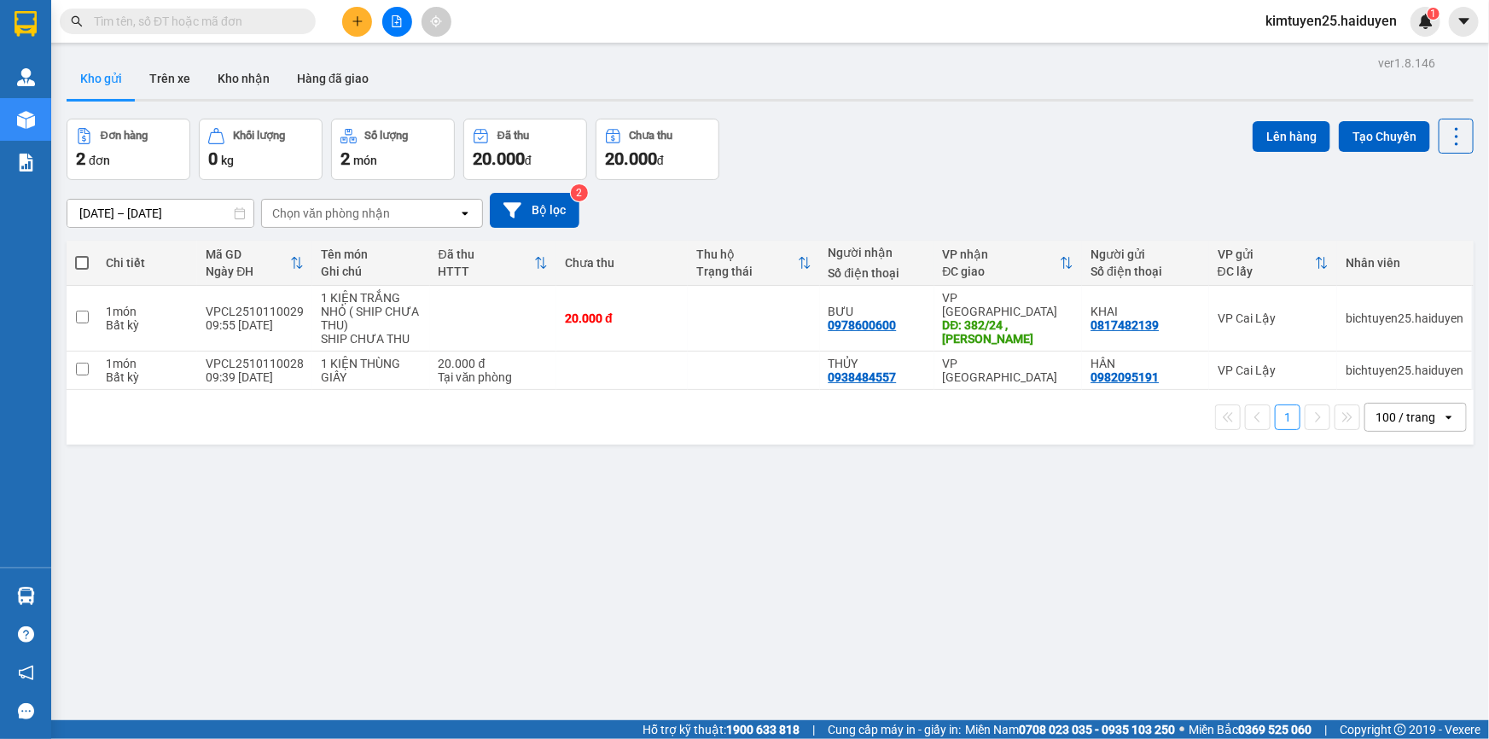
click at [814, 689] on div "ver 1.8.146 Kho gửi Trên xe Kho nhận Hàng đã giao Đơn hàng 2 đơn Khối lượng 0 k…" at bounding box center [770, 420] width 1421 height 739
